Goal: Task Accomplishment & Management: Complete application form

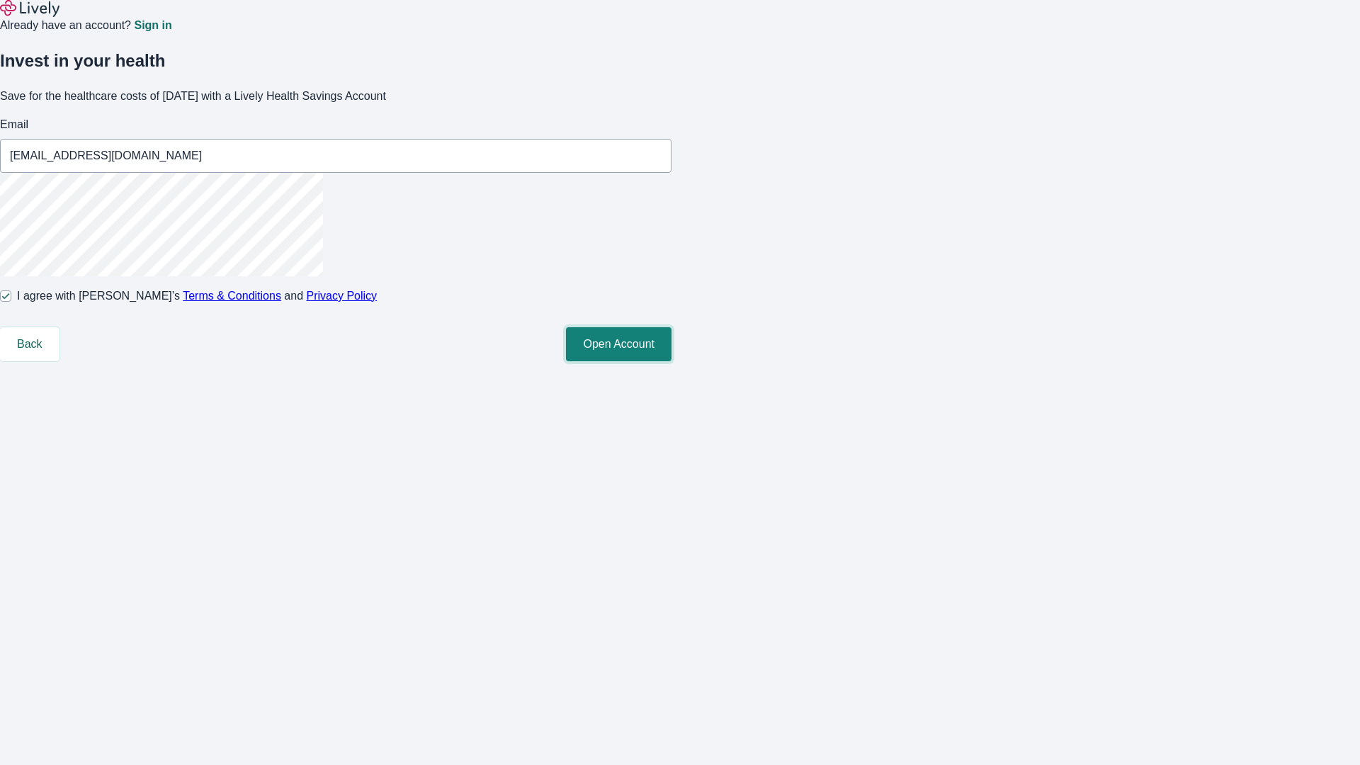
click at [671, 361] on button "Open Account" at bounding box center [619, 344] width 106 height 34
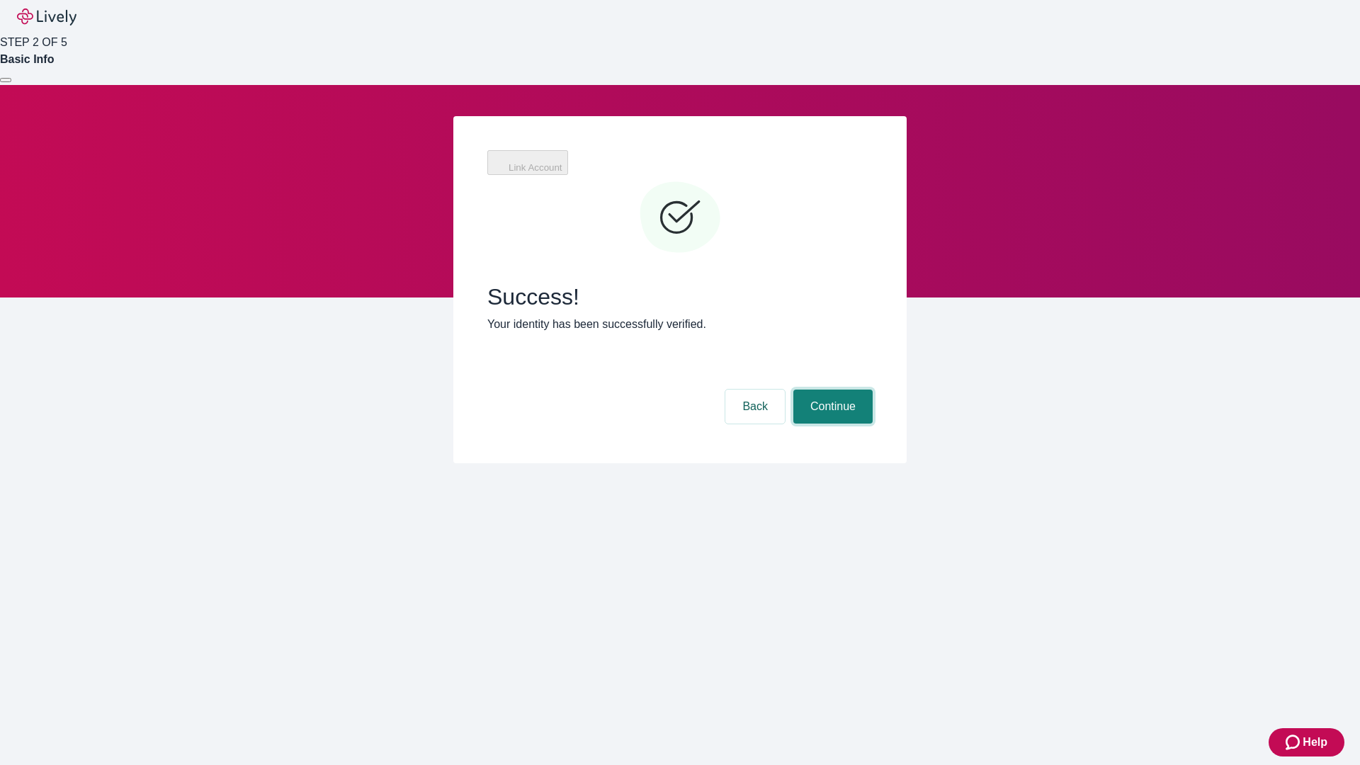
click at [831, 390] on button "Continue" at bounding box center [832, 407] width 79 height 34
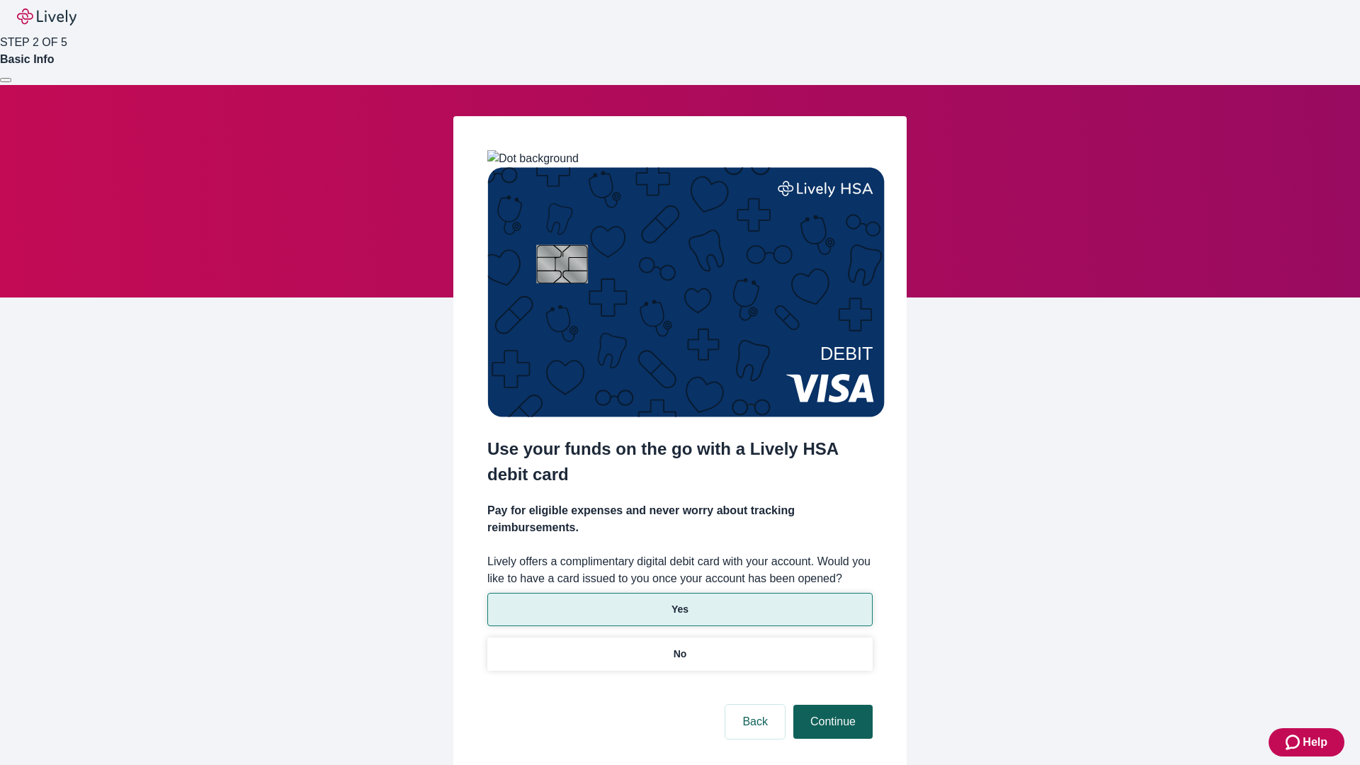
click at [679, 602] on p "Yes" at bounding box center [679, 609] width 17 height 15
click at [831, 705] on button "Continue" at bounding box center [832, 722] width 79 height 34
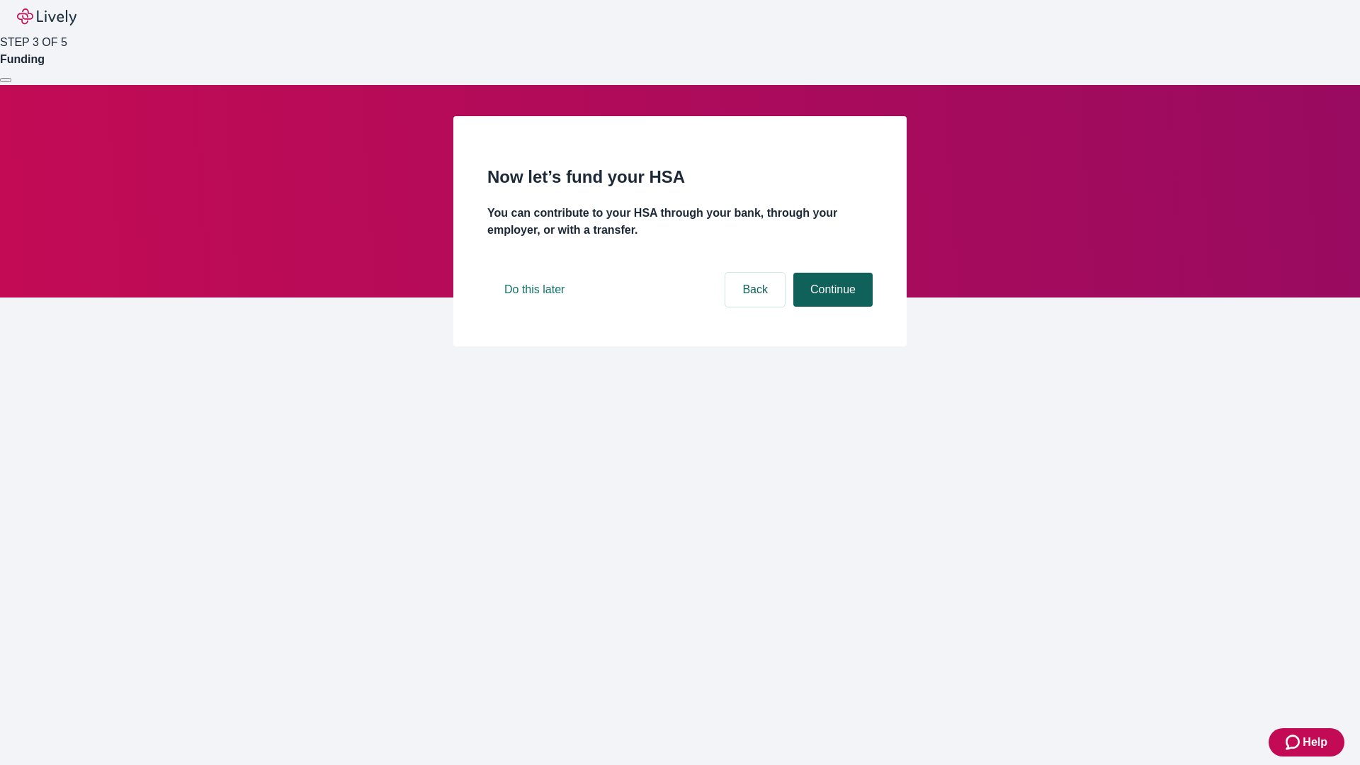
click at [831, 307] on button "Continue" at bounding box center [832, 290] width 79 height 34
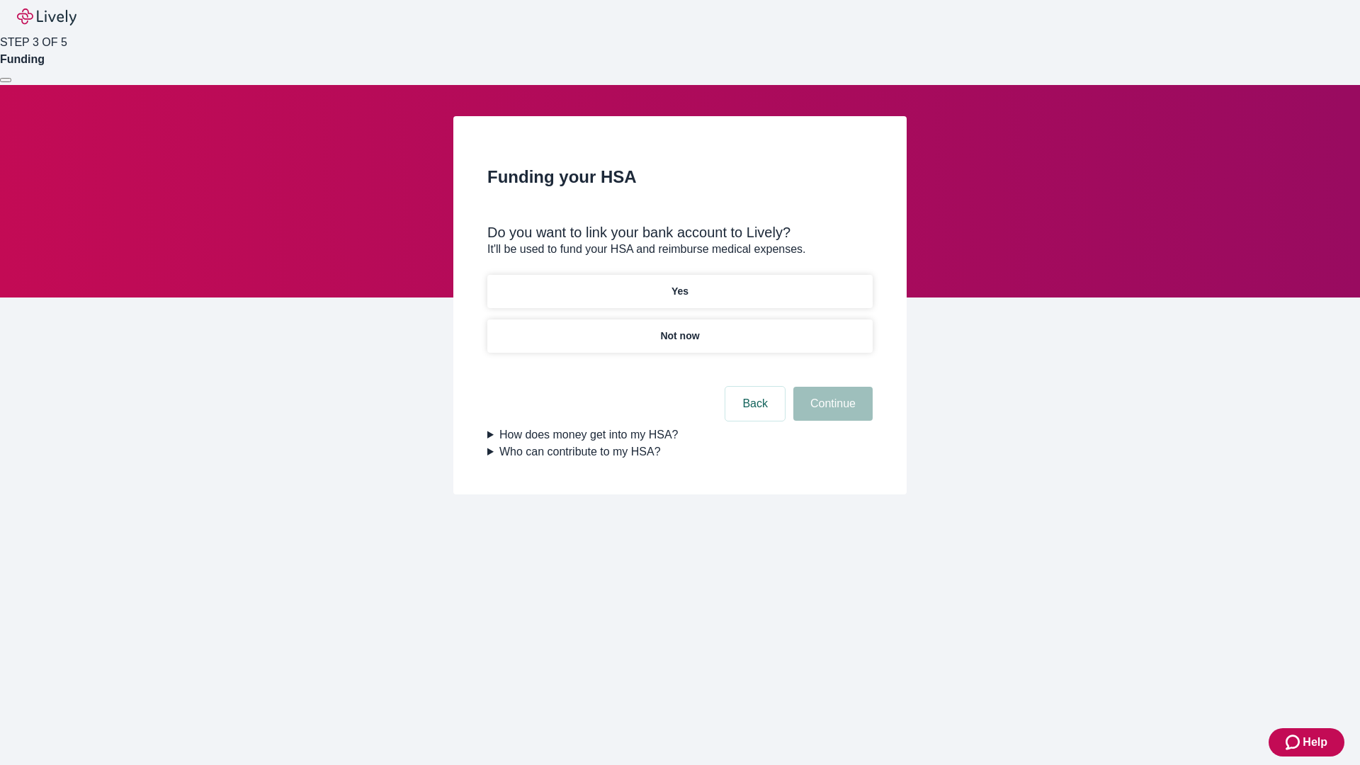
click at [679, 284] on p "Yes" at bounding box center [679, 291] width 17 height 15
click at [831, 387] on button "Continue" at bounding box center [832, 404] width 79 height 34
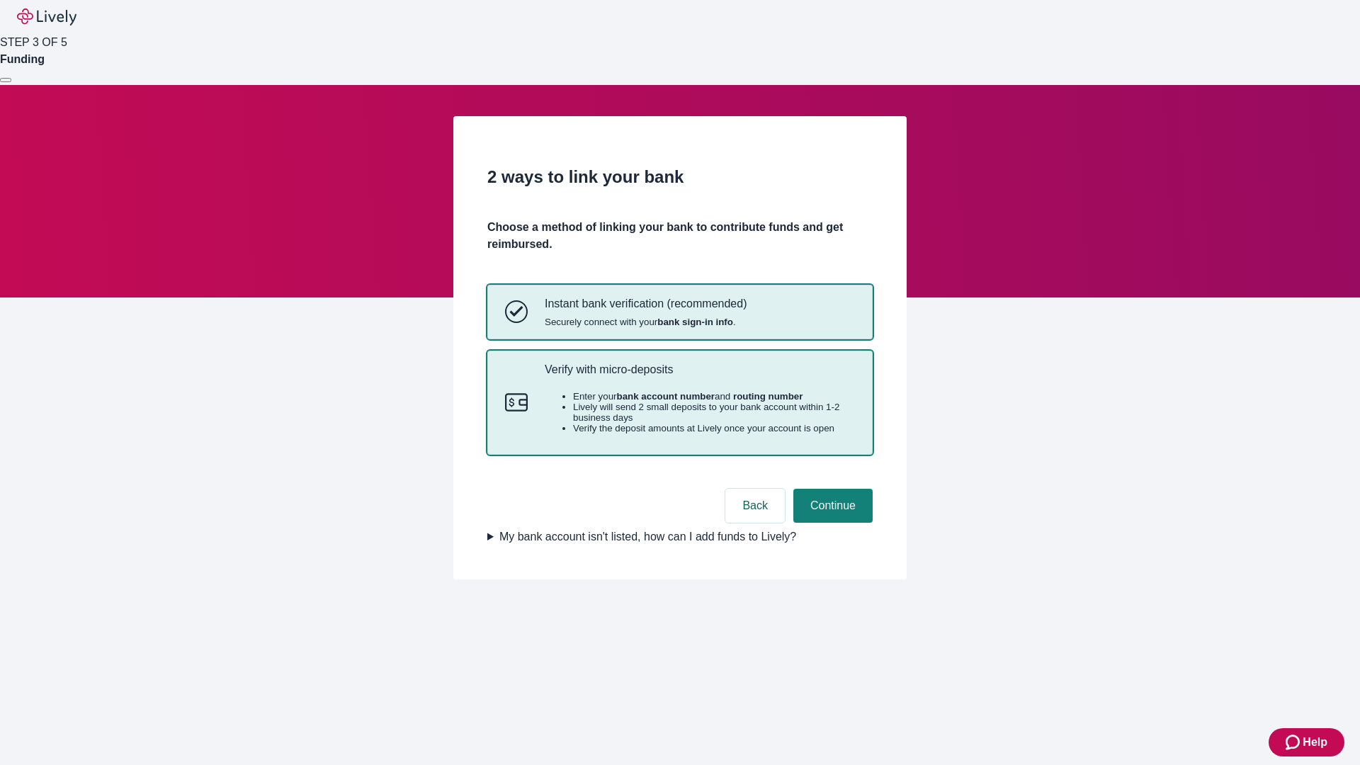
click at [699, 376] on p "Verify with micro-deposits" at bounding box center [700, 369] width 310 height 13
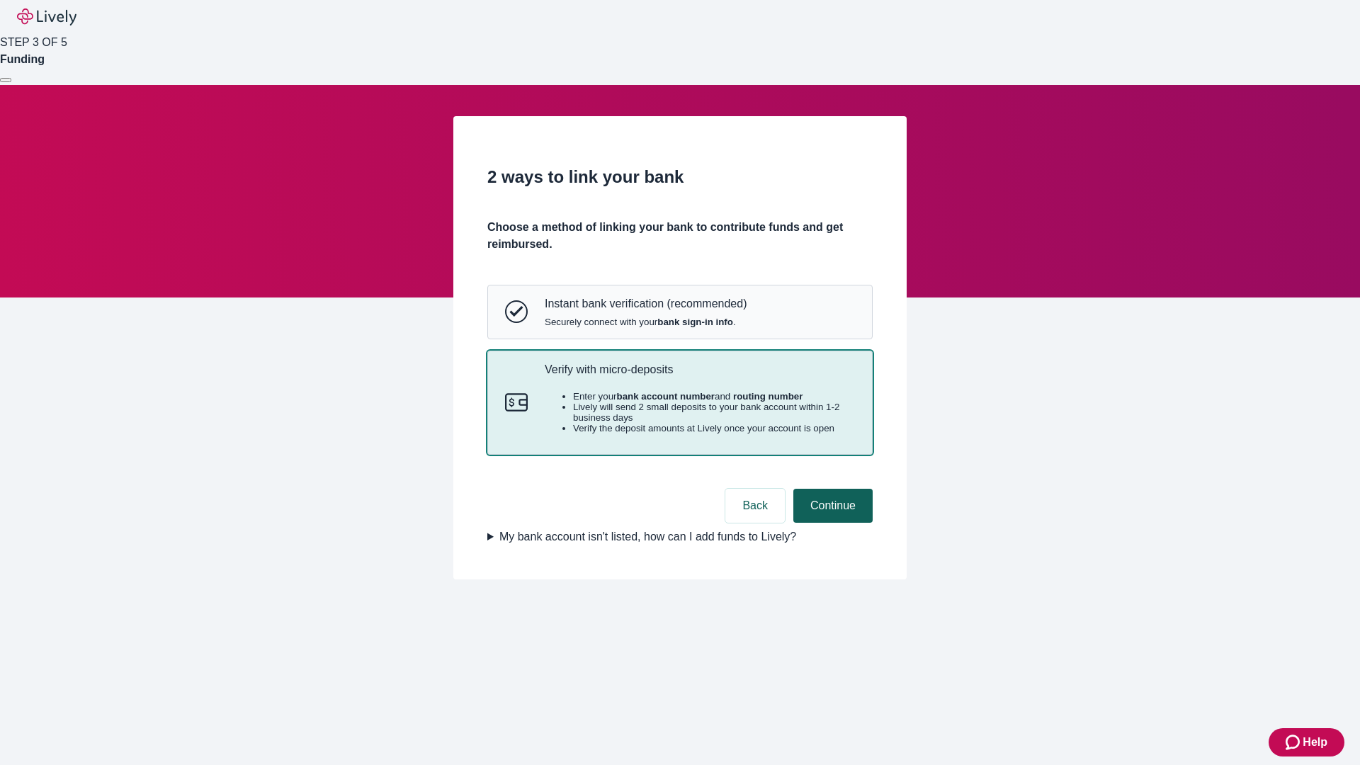
click at [831, 523] on button "Continue" at bounding box center [832, 506] width 79 height 34
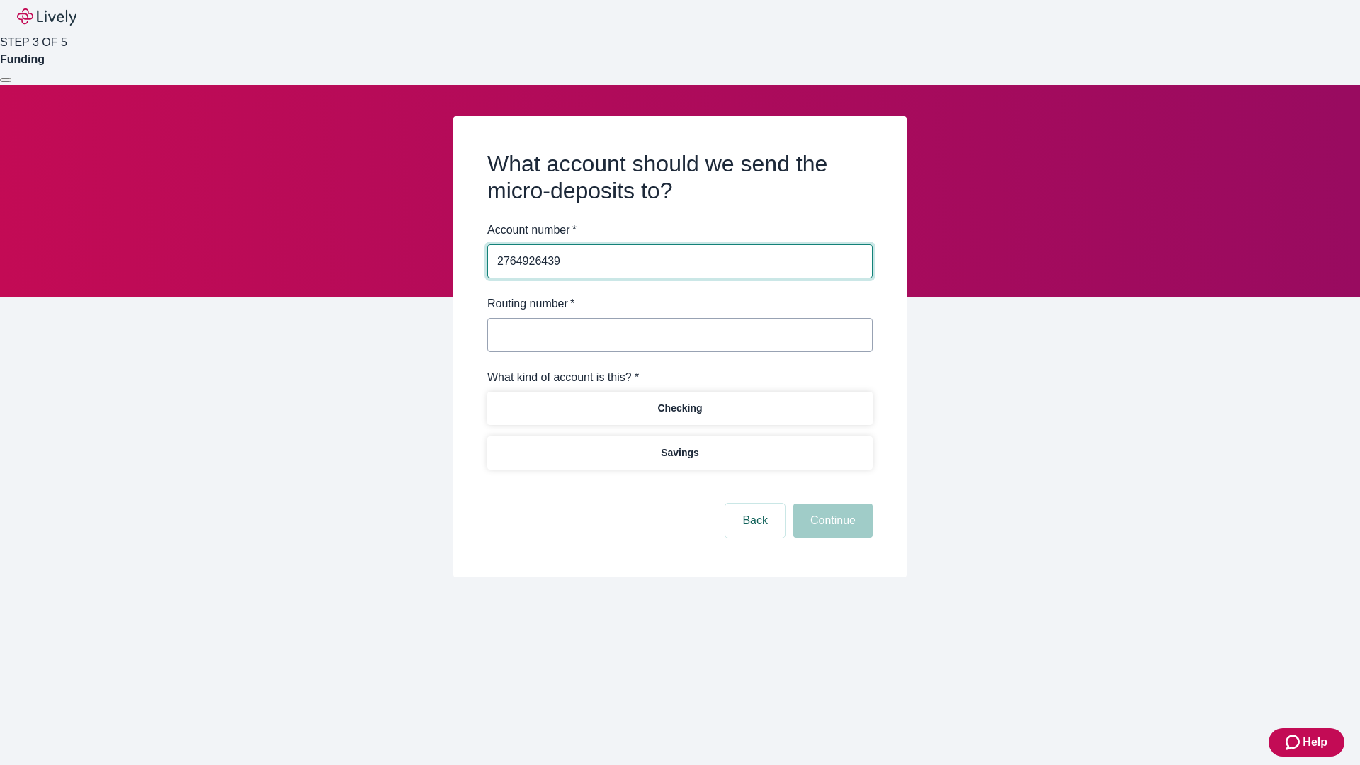
type input "2764926439"
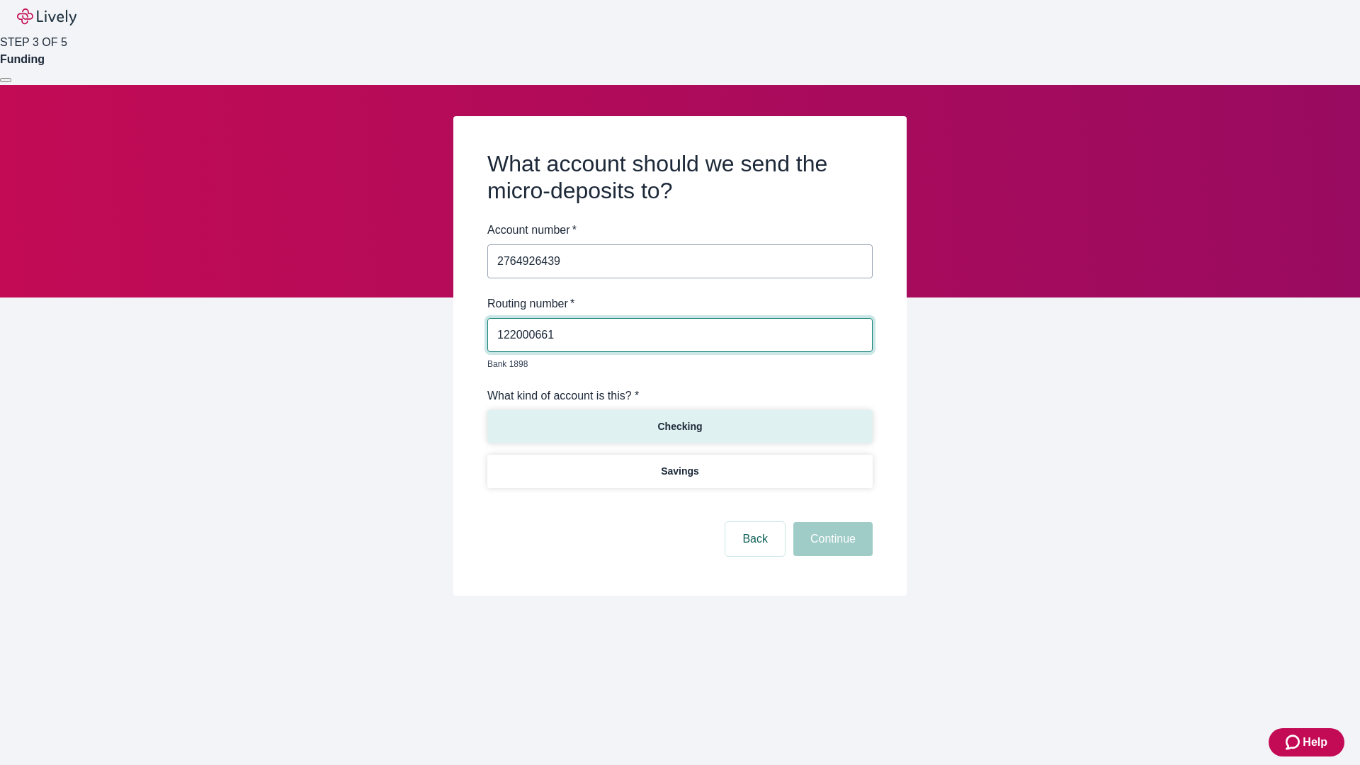
type input "122000661"
click at [679, 419] on p "Checking" at bounding box center [679, 426] width 45 height 15
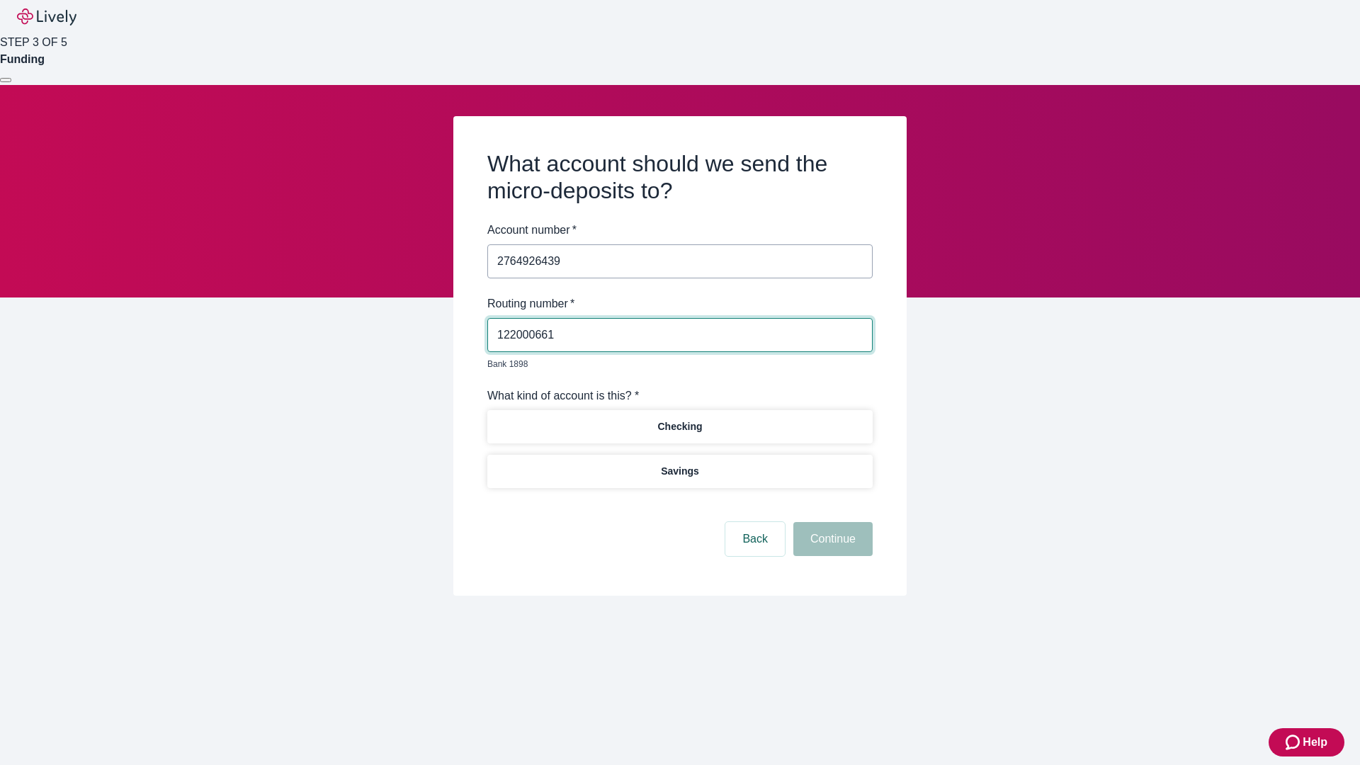
click at [831, 523] on button "Continue" at bounding box center [832, 539] width 79 height 34
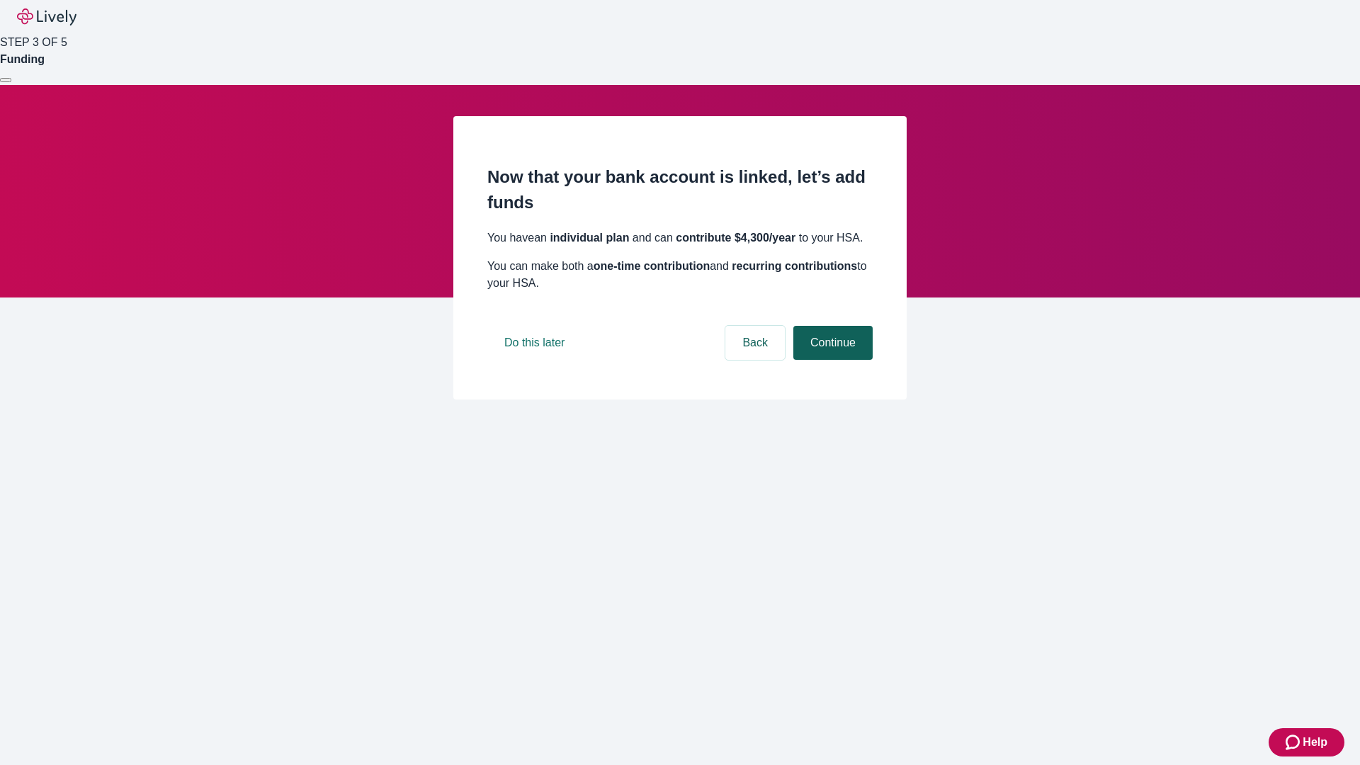
click at [831, 360] on button "Continue" at bounding box center [832, 343] width 79 height 34
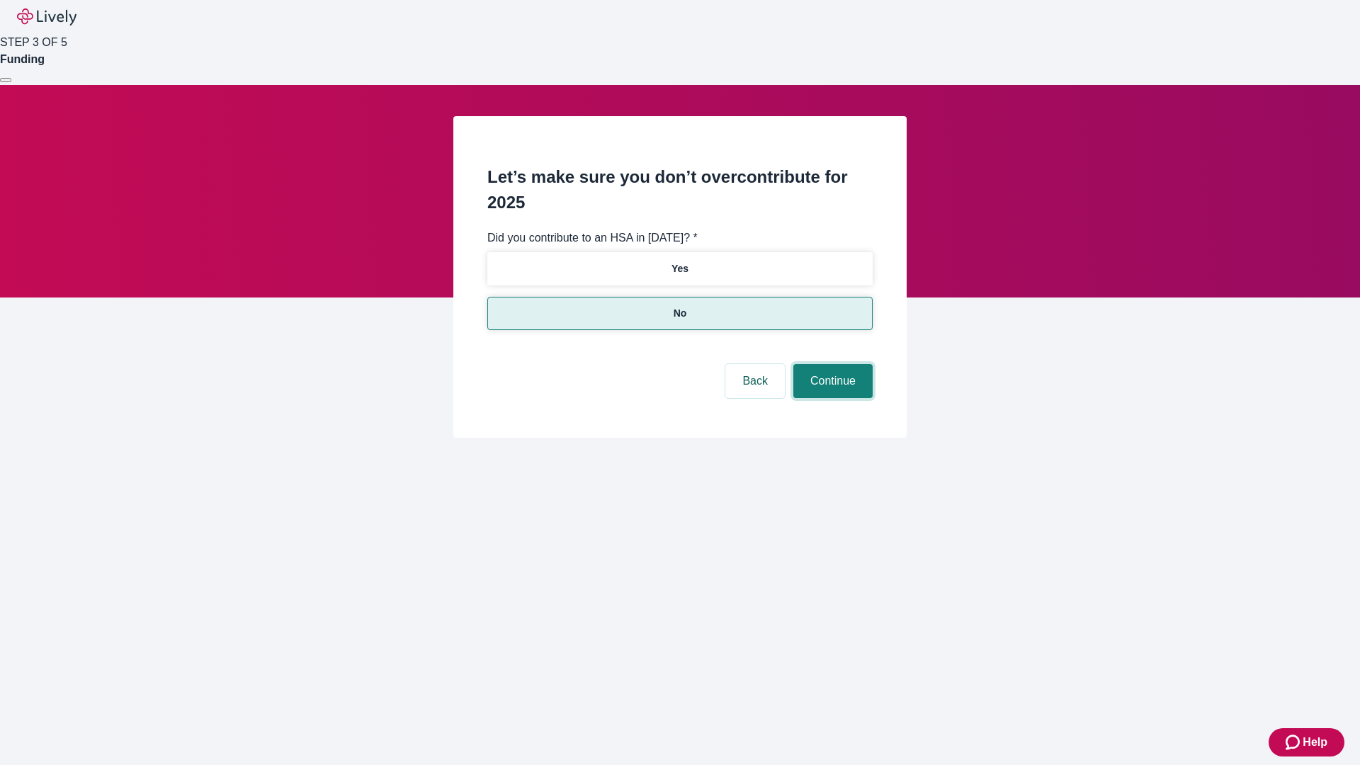
click at [831, 364] on button "Continue" at bounding box center [832, 381] width 79 height 34
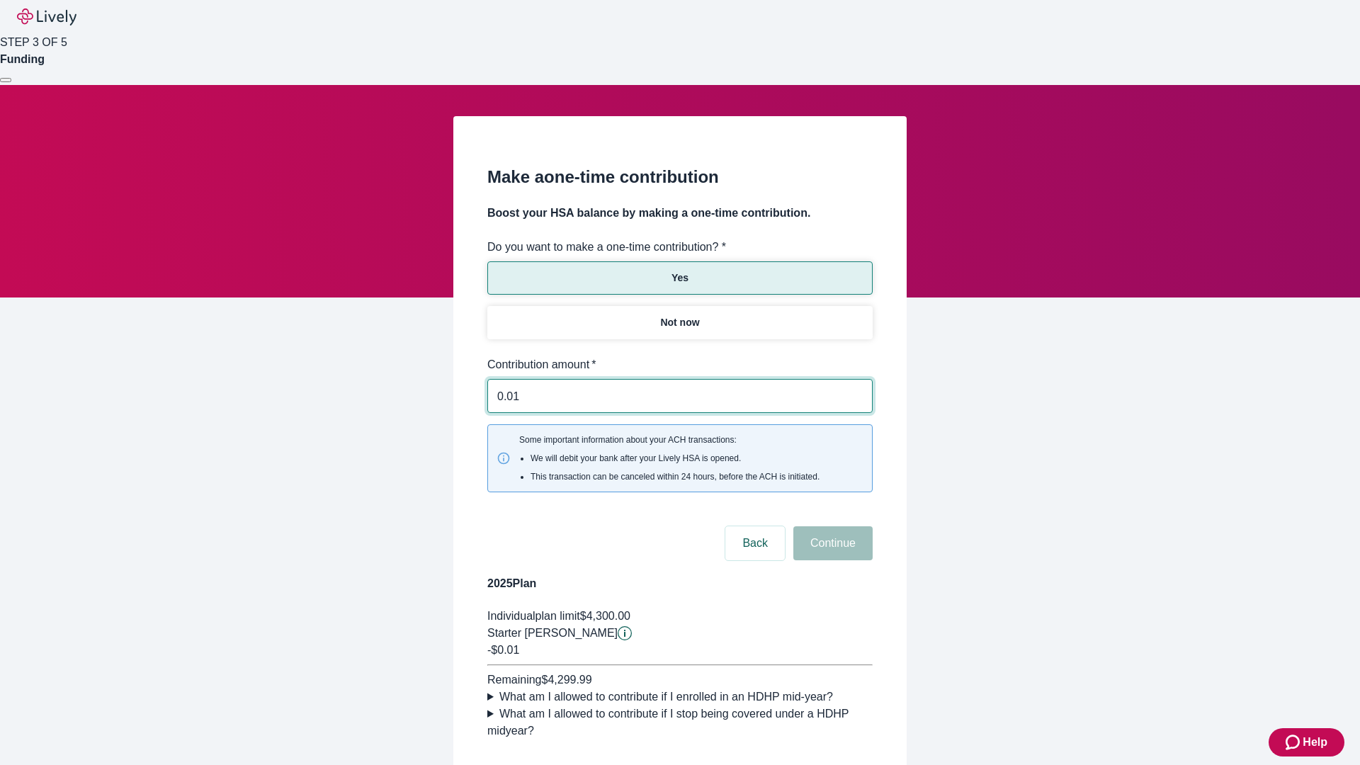
type input "0.01"
click at [831, 526] on button "Continue" at bounding box center [832, 543] width 79 height 34
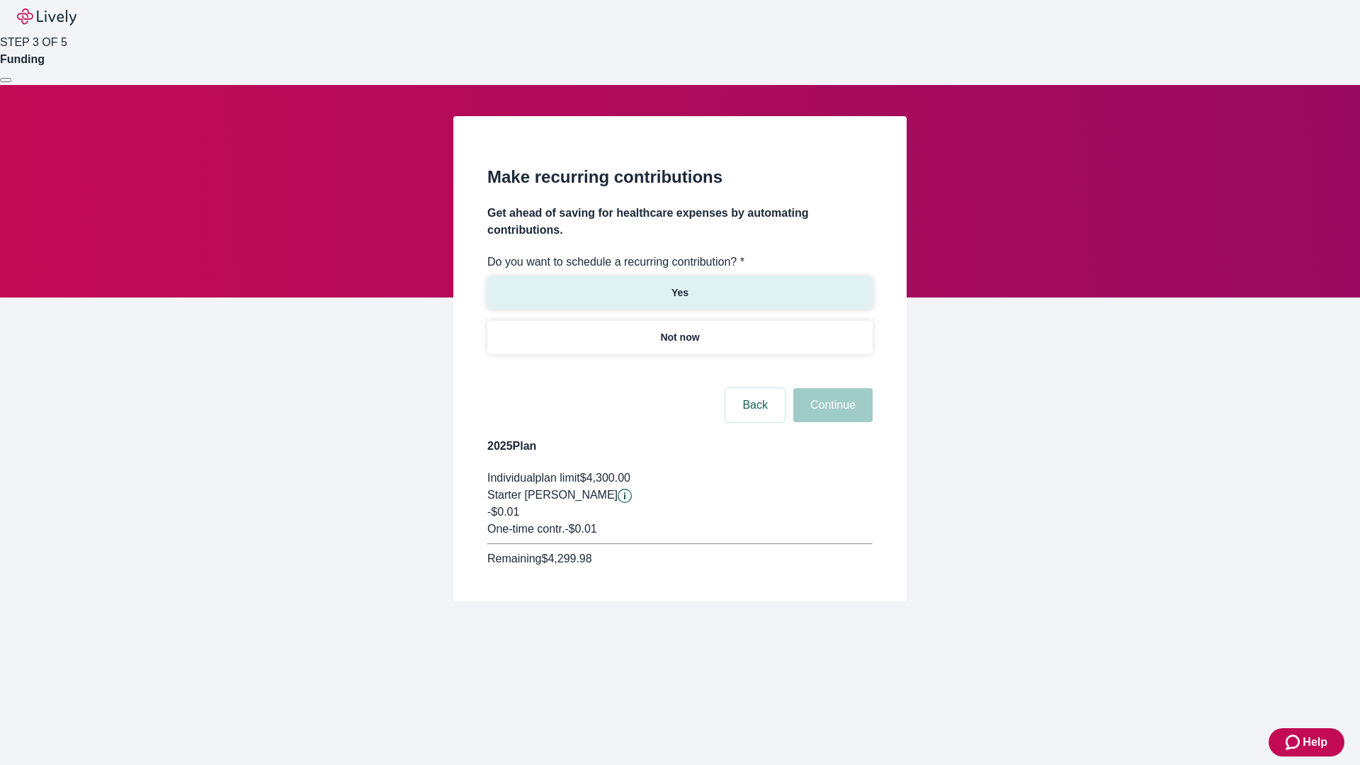
click at [679, 285] on p "Yes" at bounding box center [679, 292] width 17 height 15
click at [679, 371] on body "Help STEP 3 OF 5 Funding Make recurring contributions Get ahead of saving for h…" at bounding box center [680, 334] width 1360 height 669
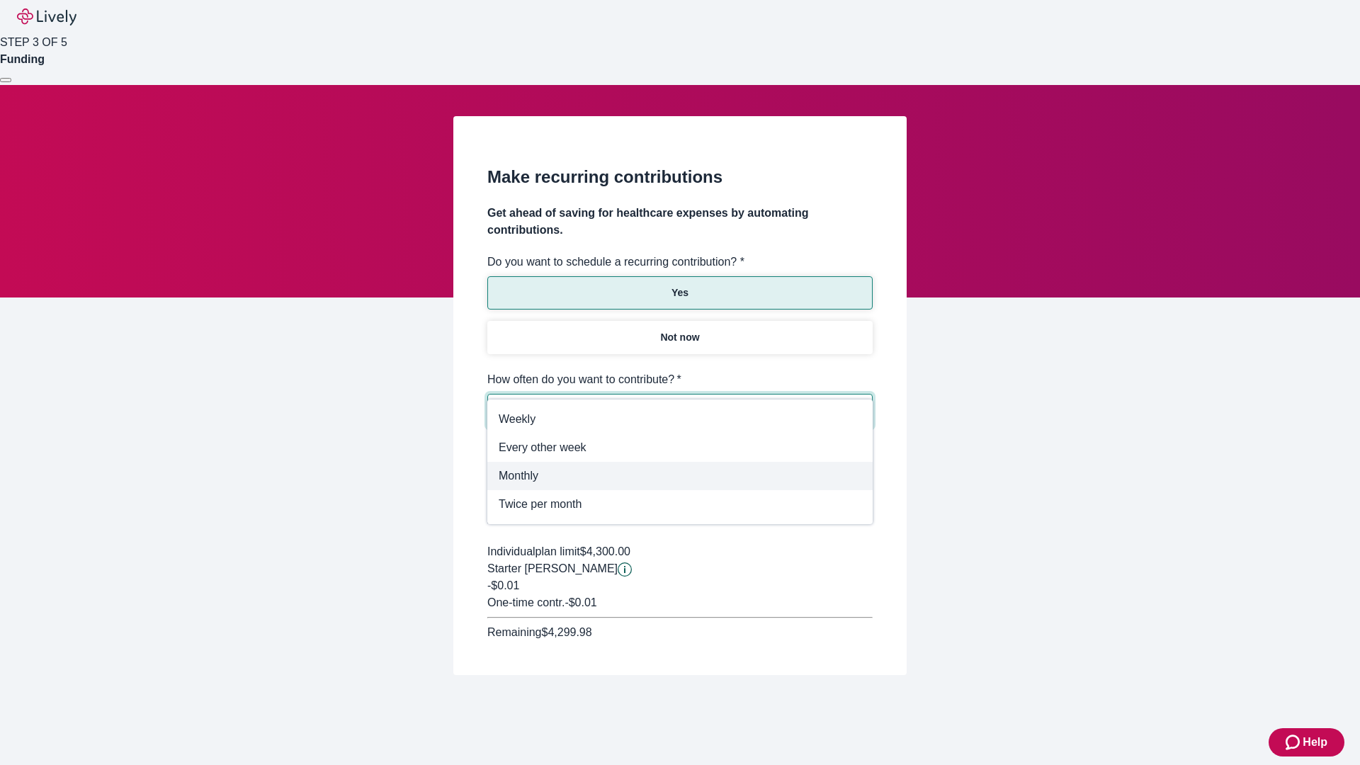
click at [680, 476] on span "Monthly" at bounding box center [680, 475] width 363 height 17
type input "Monthly"
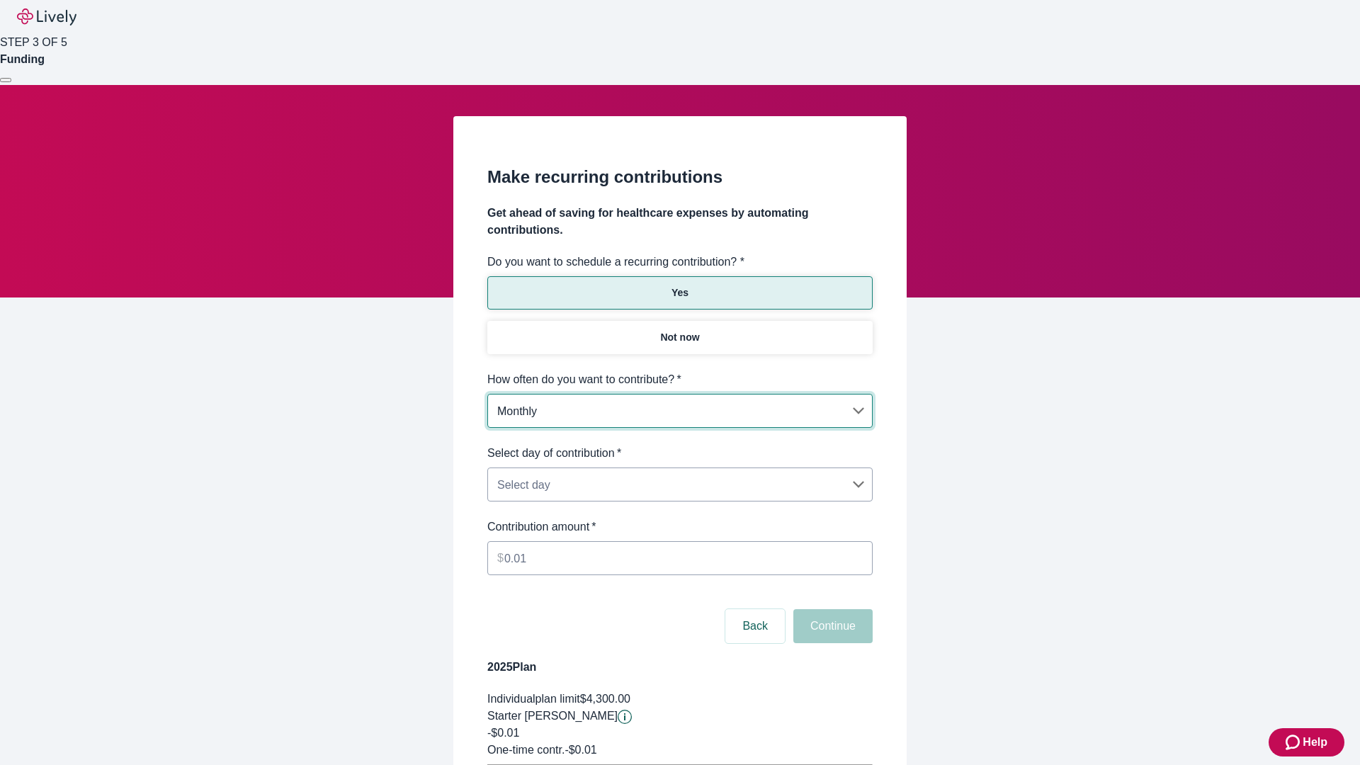
click at [679, 445] on body "Help STEP 3 OF 5 Funding Make recurring contributions Get ahead of saving for h…" at bounding box center [680, 445] width 1360 height 890
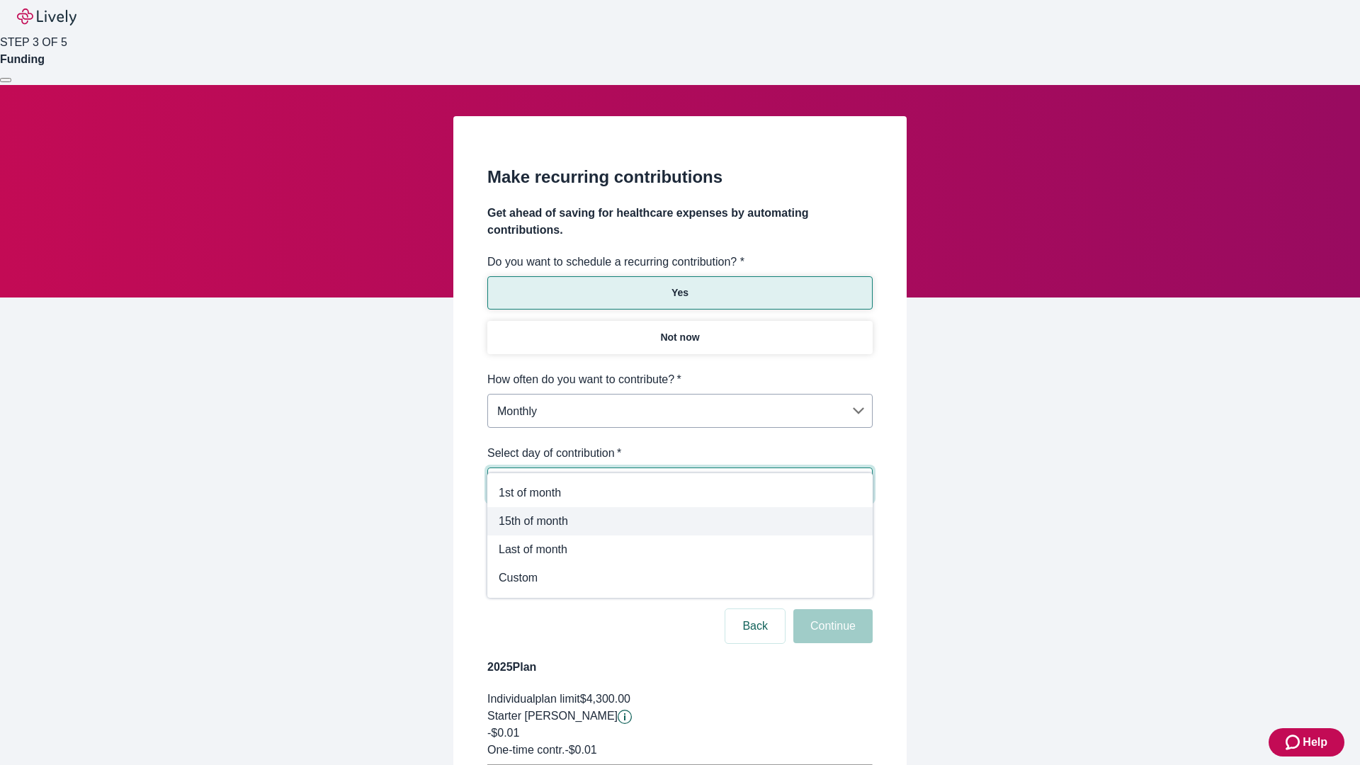
click at [680, 521] on span "15th of month" at bounding box center [680, 521] width 363 height 17
type input "Monthly15th"
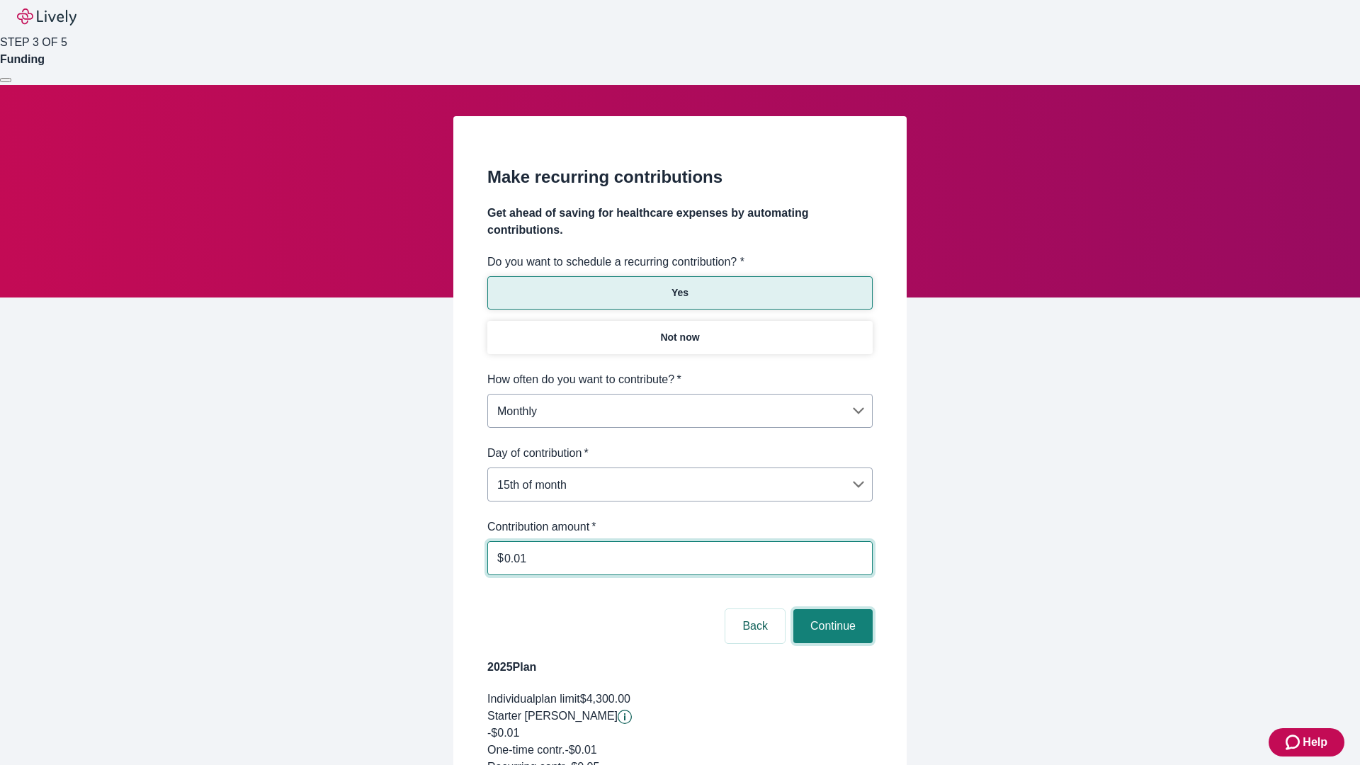
click at [831, 609] on button "Continue" at bounding box center [832, 626] width 79 height 34
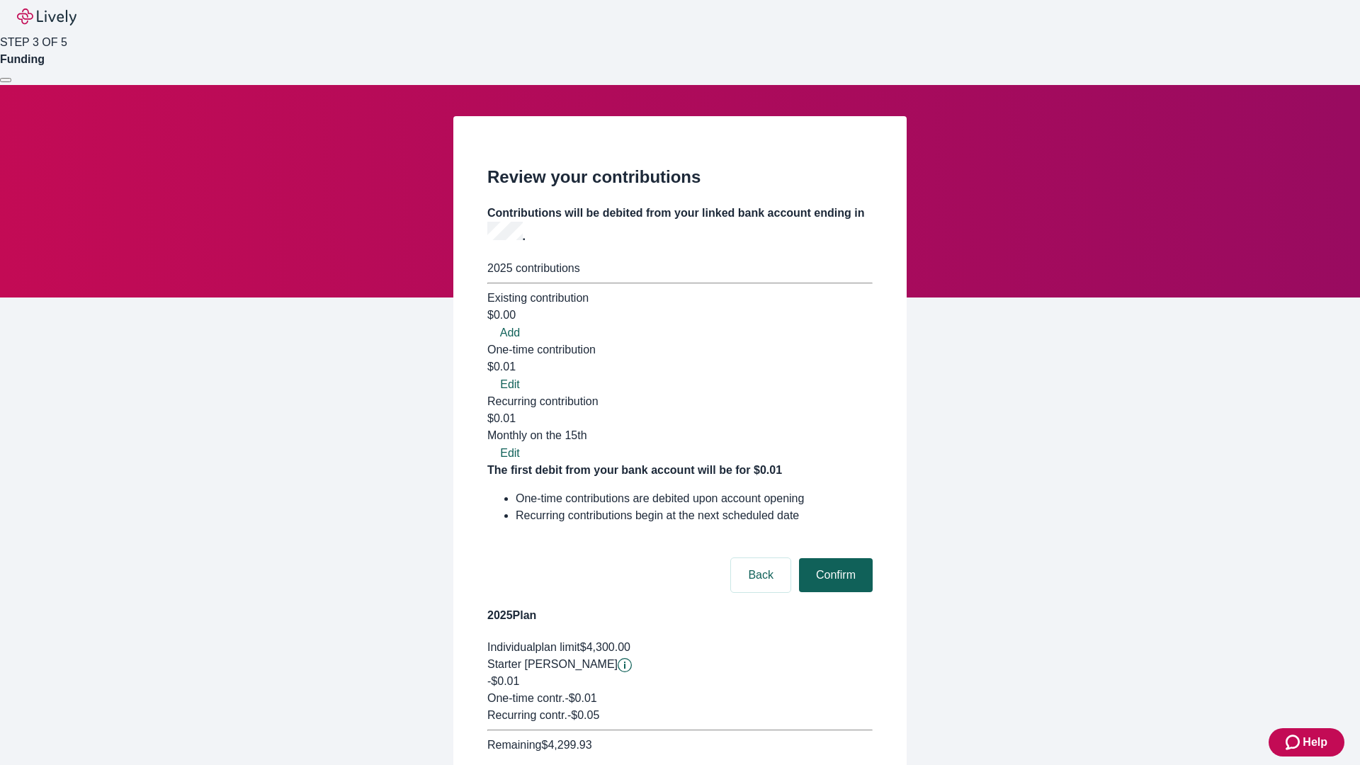
click at [834, 558] on button "Confirm" at bounding box center [836, 575] width 74 height 34
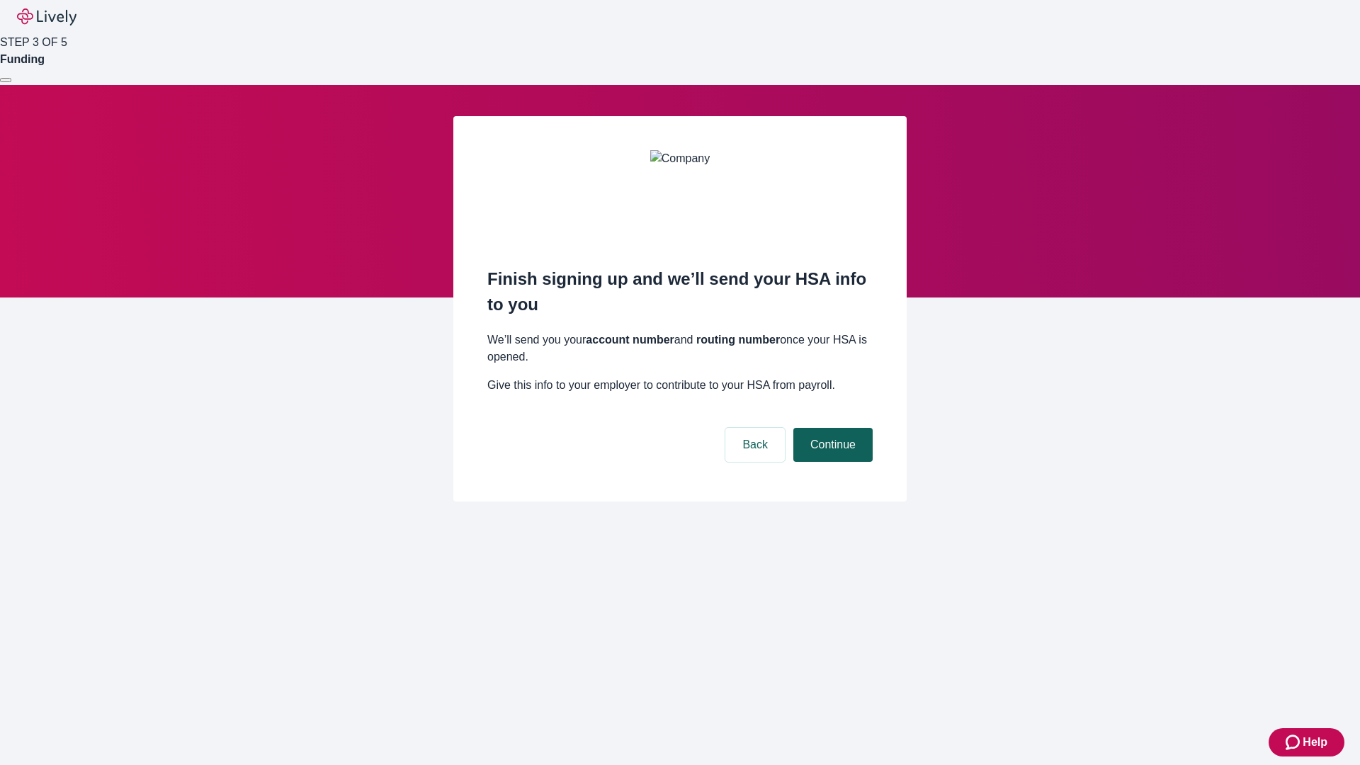
click at [831, 428] on button "Continue" at bounding box center [832, 445] width 79 height 34
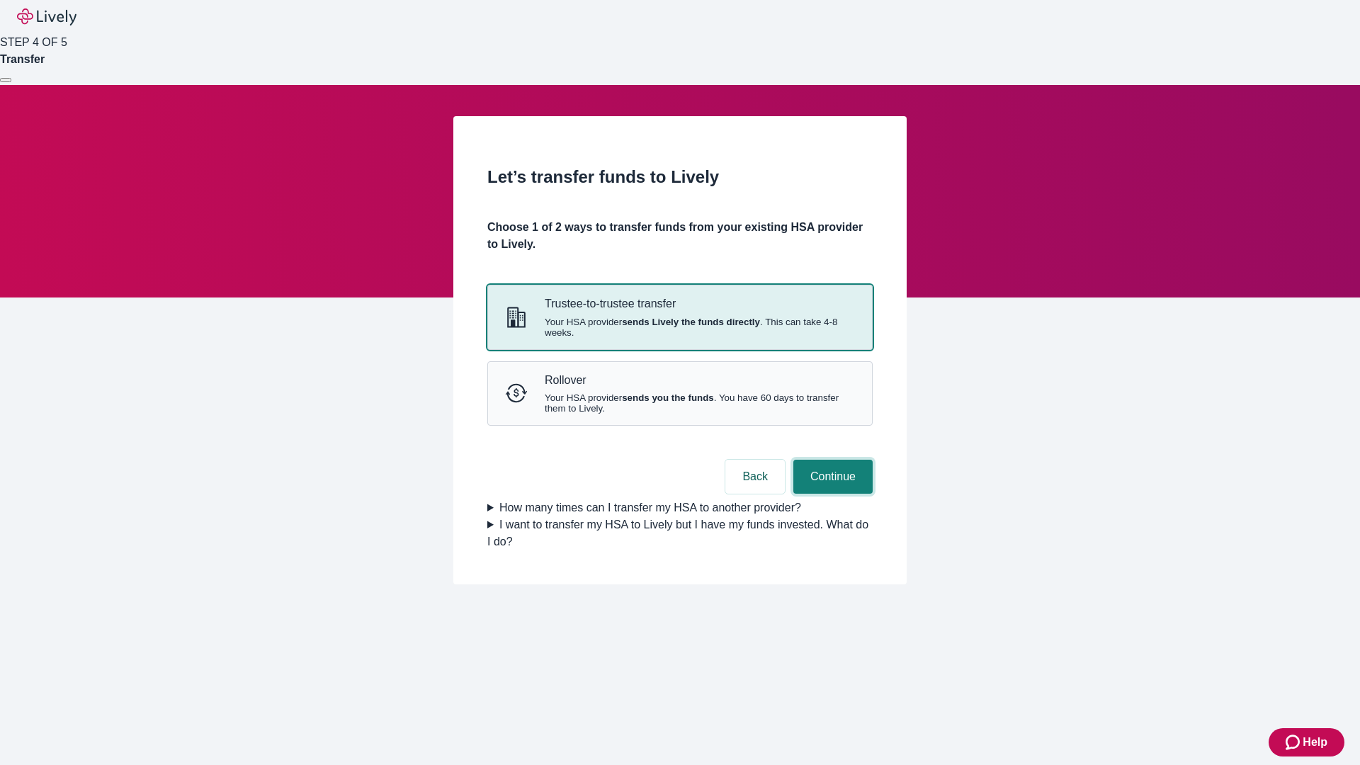
click at [831, 494] on button "Continue" at bounding box center [832, 477] width 79 height 34
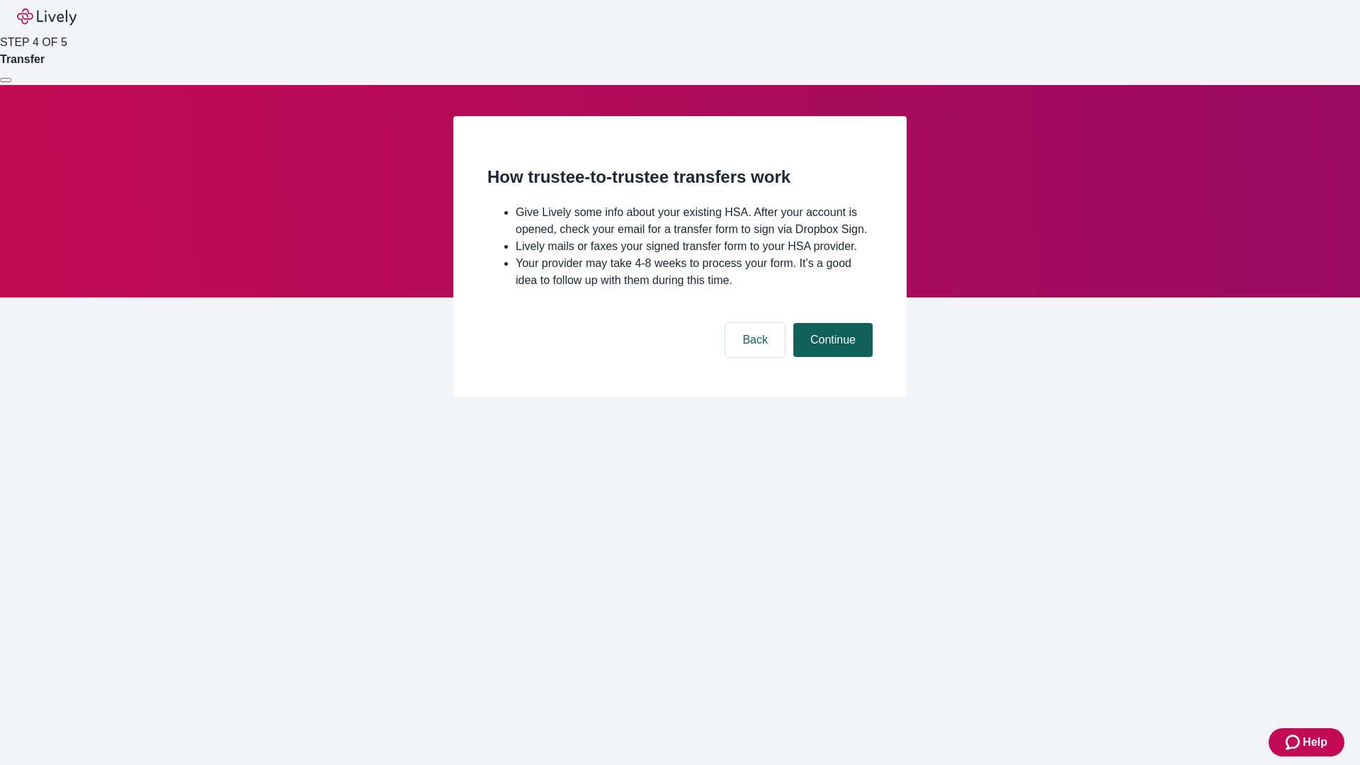
click at [831, 357] on button "Continue" at bounding box center [832, 340] width 79 height 34
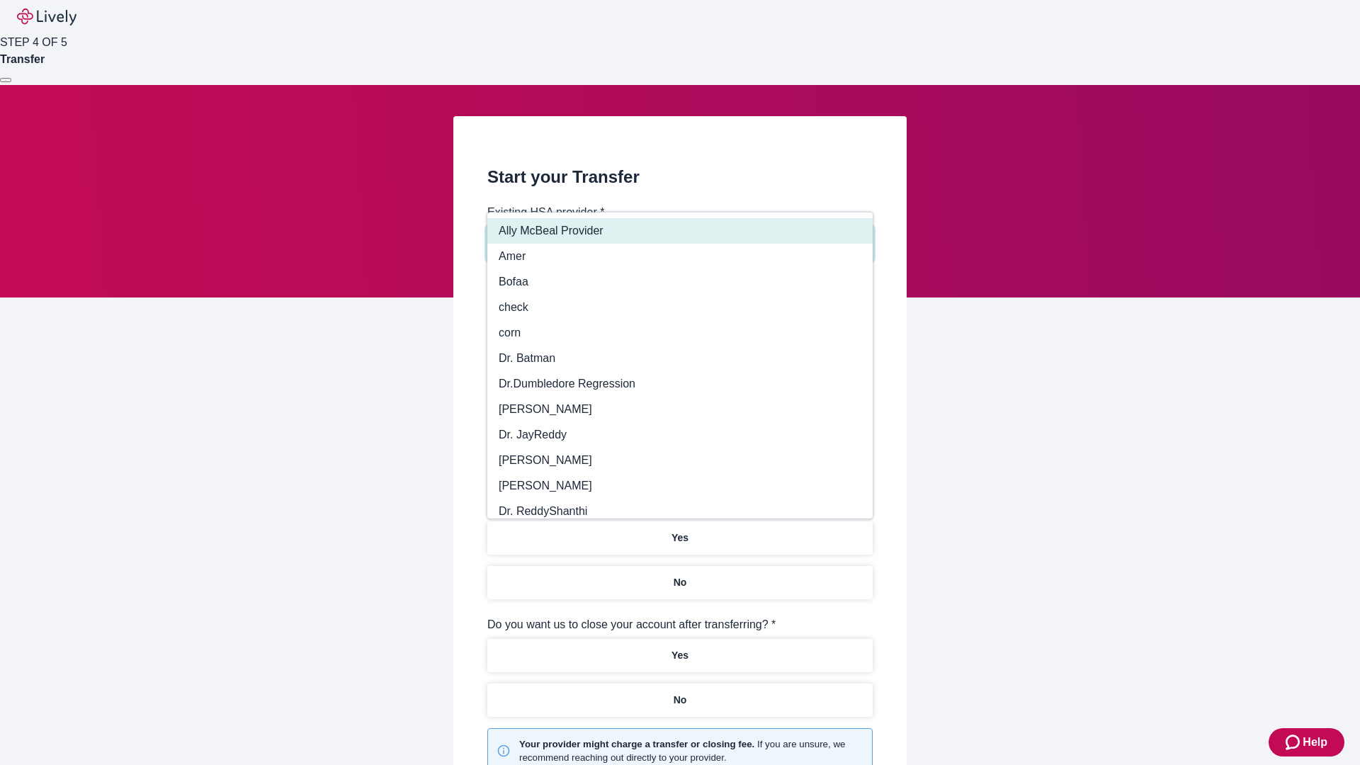
type input "Other"
type input "Health Equity"
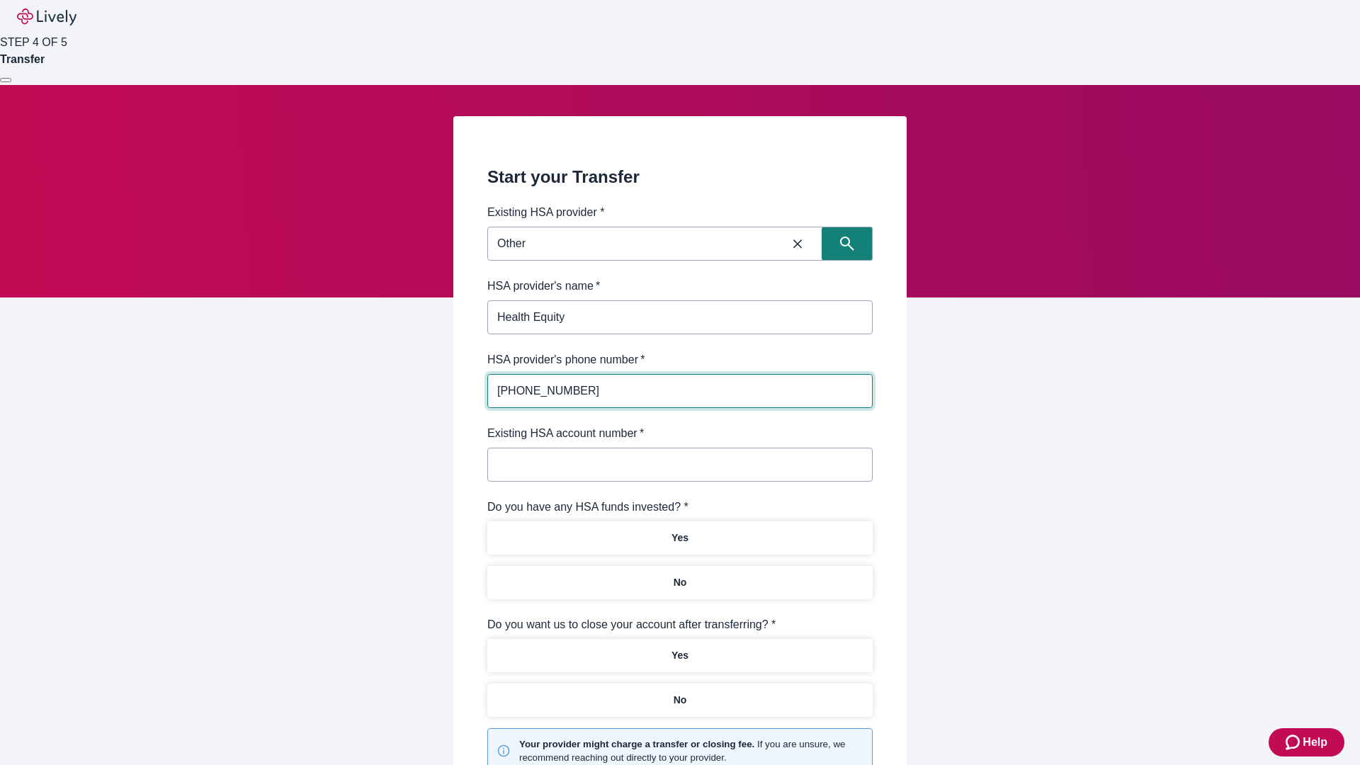
type input "(434) 343-4344"
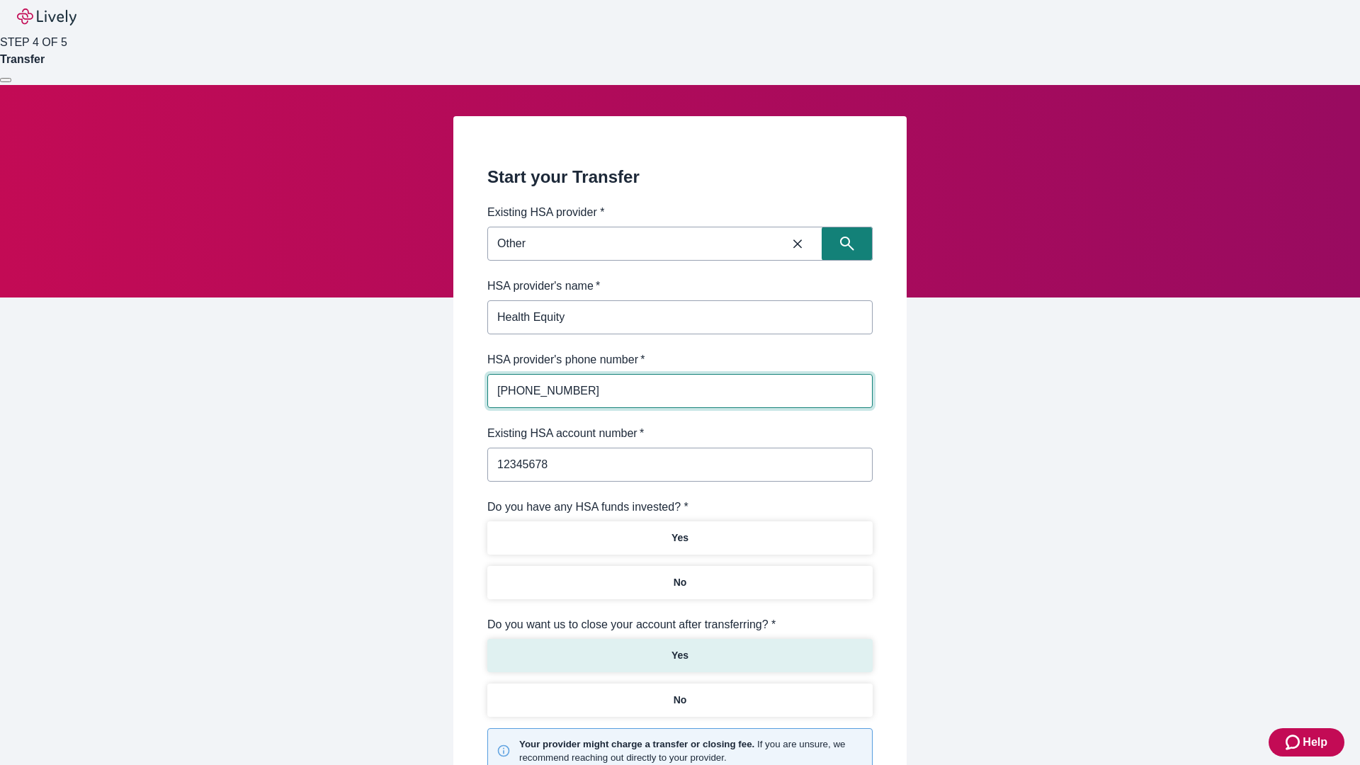
type input "12345678"
click at [679, 575] on p "No" at bounding box center [679, 582] width 13 height 15
click at [679, 648] on p "Yes" at bounding box center [679, 655] width 17 height 15
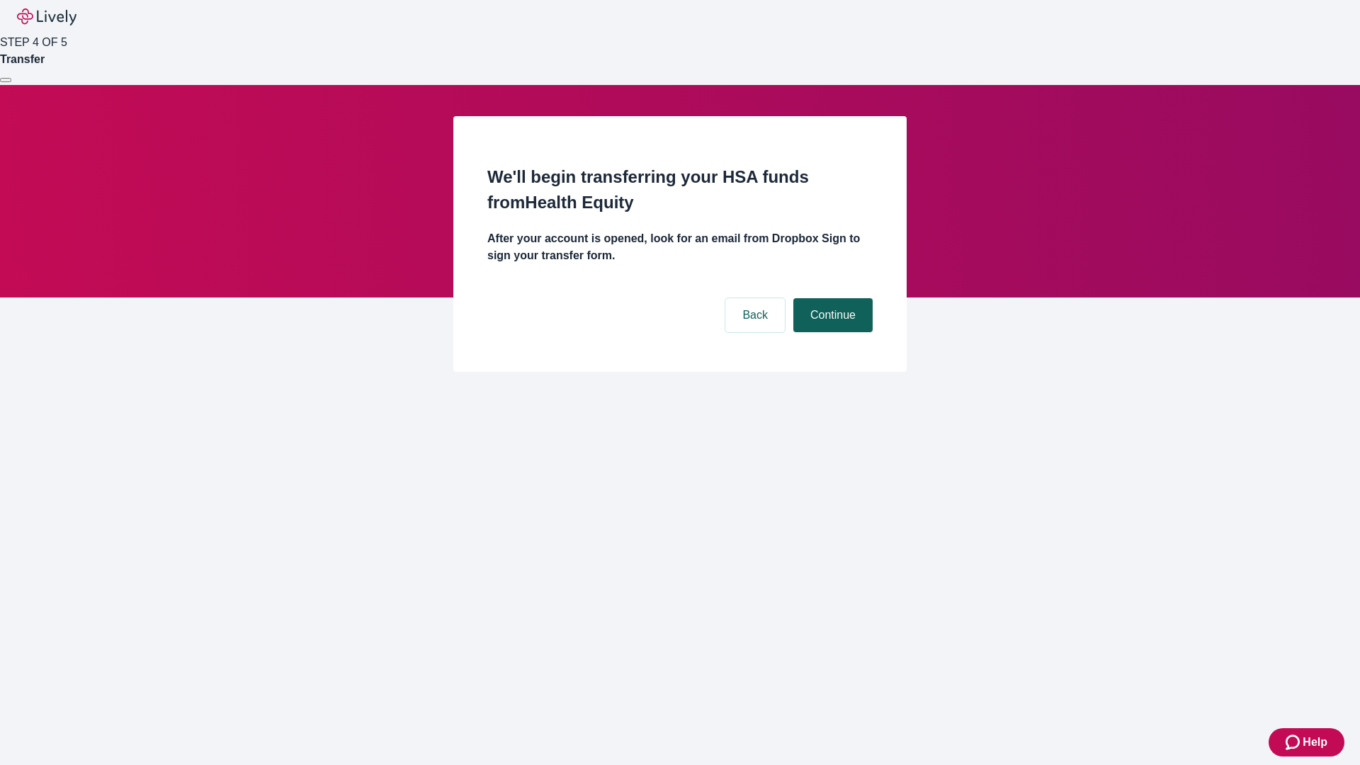
click at [831, 298] on button "Continue" at bounding box center [832, 315] width 79 height 34
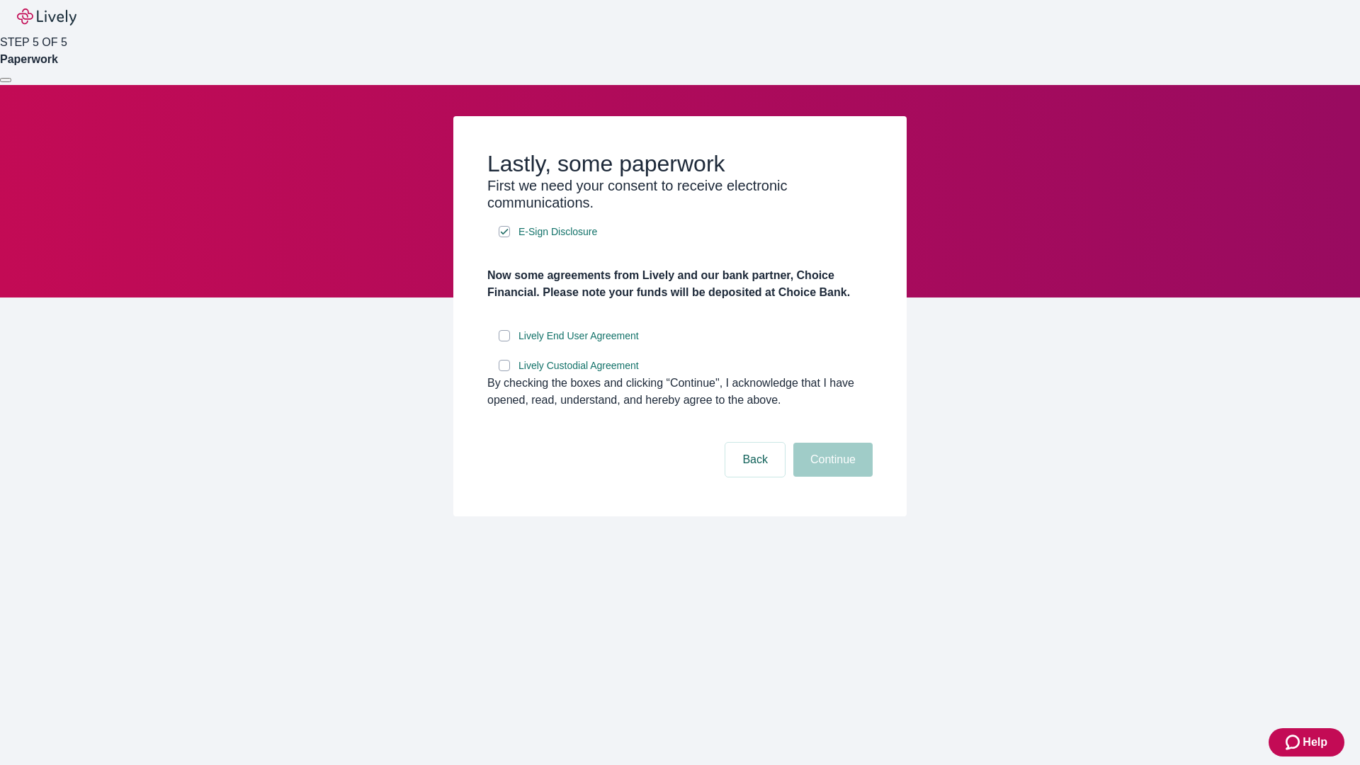
click at [504, 341] on input "Lively End User Agreement" at bounding box center [504, 335] width 11 height 11
checkbox input "true"
click at [504, 371] on input "Lively Custodial Agreement" at bounding box center [504, 365] width 11 height 11
checkbox input "true"
click at [831, 477] on button "Continue" at bounding box center [832, 460] width 79 height 34
